Goal: Find specific page/section: Find specific page/section

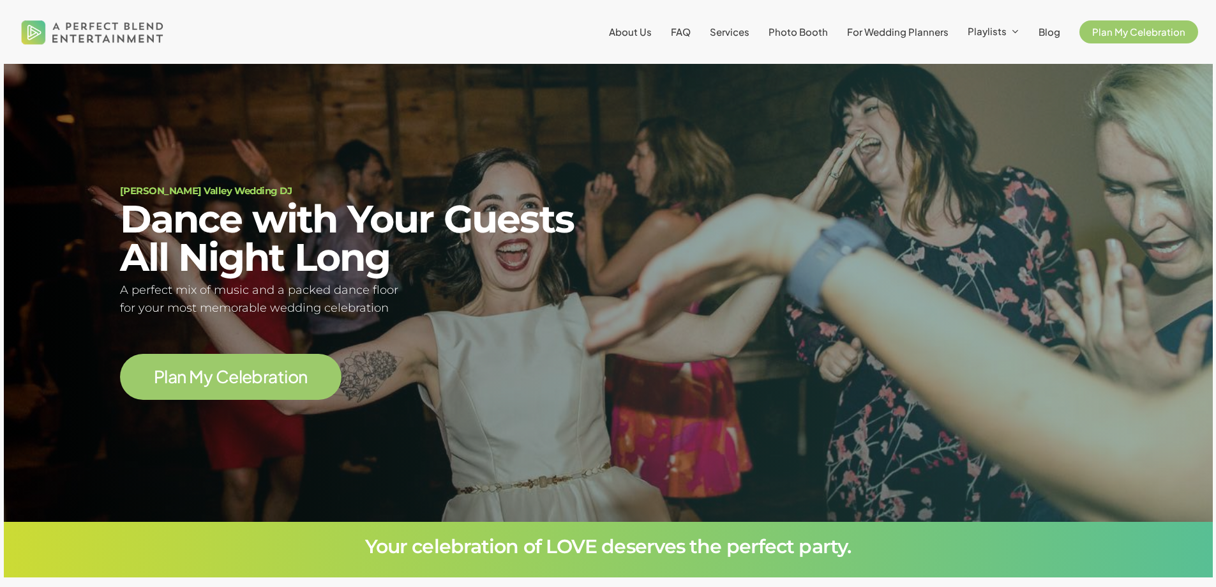
scroll to position [115, 0]
click at [1124, 37] on link "Plan My Celebration" at bounding box center [1139, 32] width 119 height 10
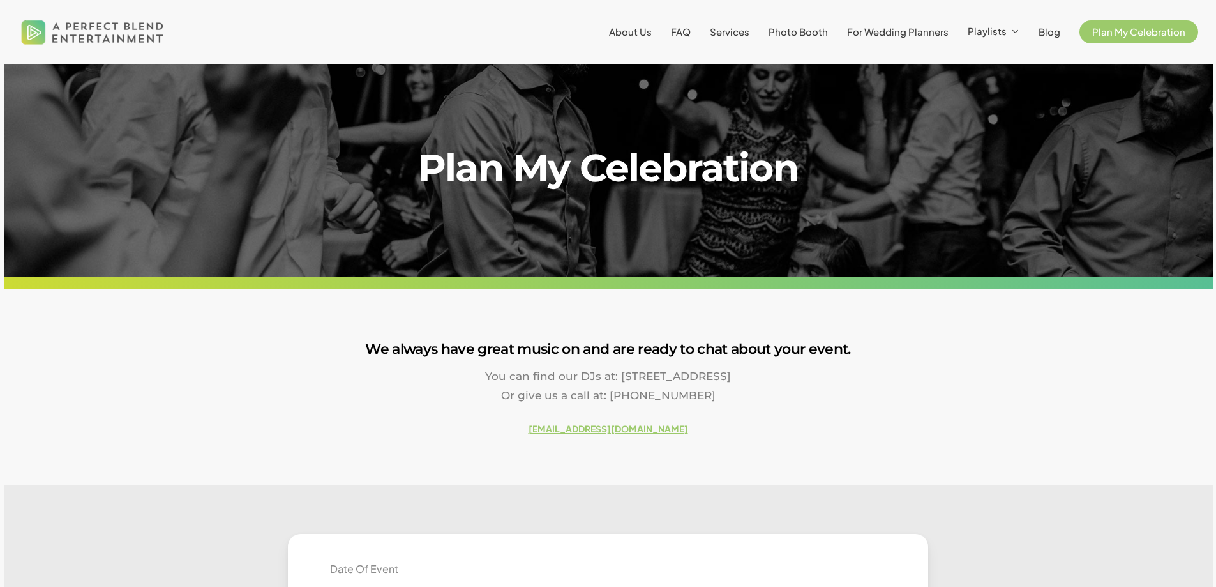
click at [86, 36] on img at bounding box center [92, 32] width 149 height 46
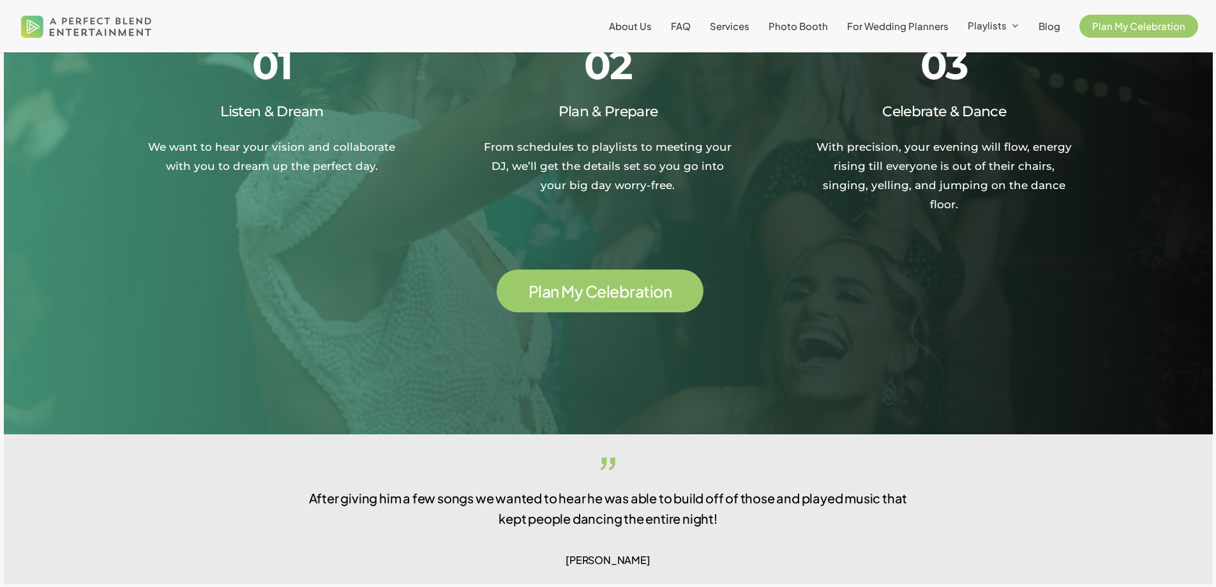
scroll to position [2362, 0]
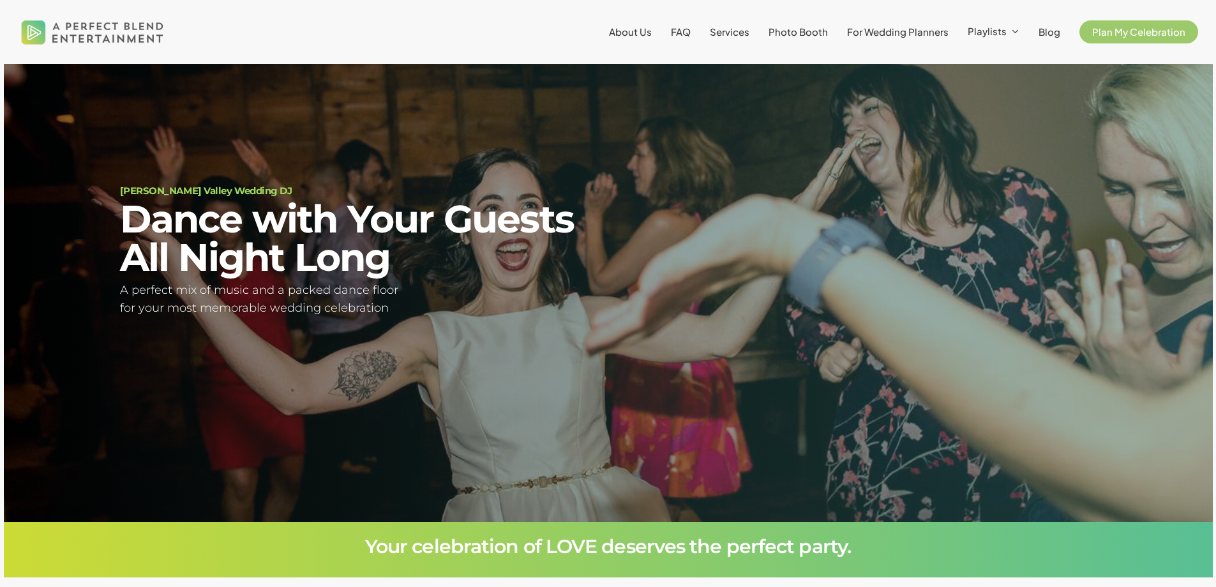
scroll to position [115, 0]
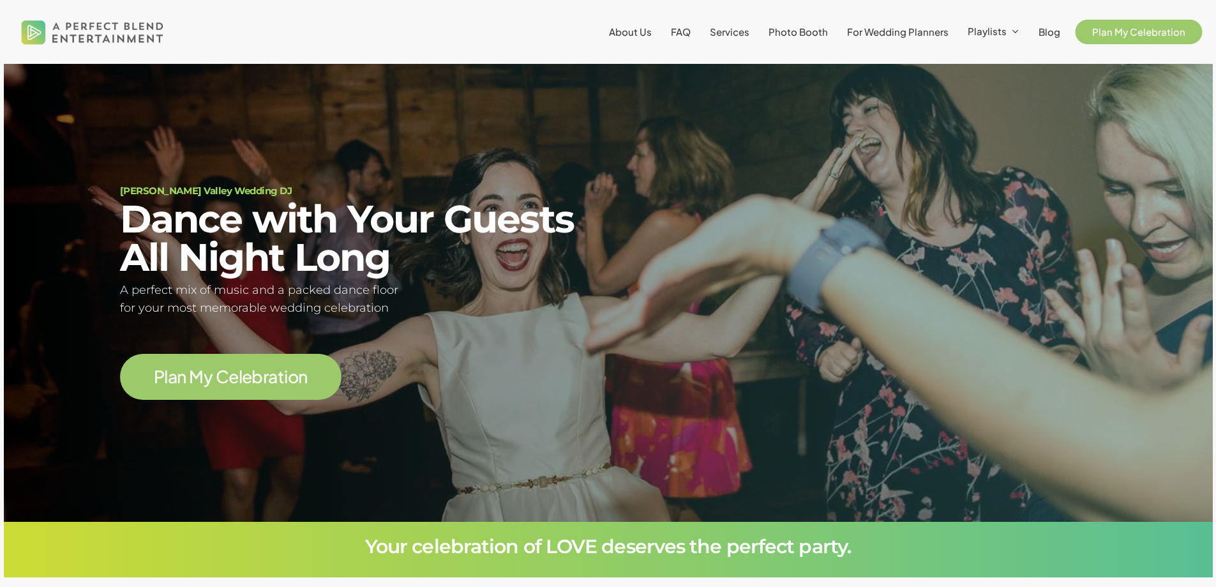
click at [1098, 32] on span "Plan My Celebration" at bounding box center [1138, 32] width 93 height 12
